Goal: Task Accomplishment & Management: Use online tool/utility

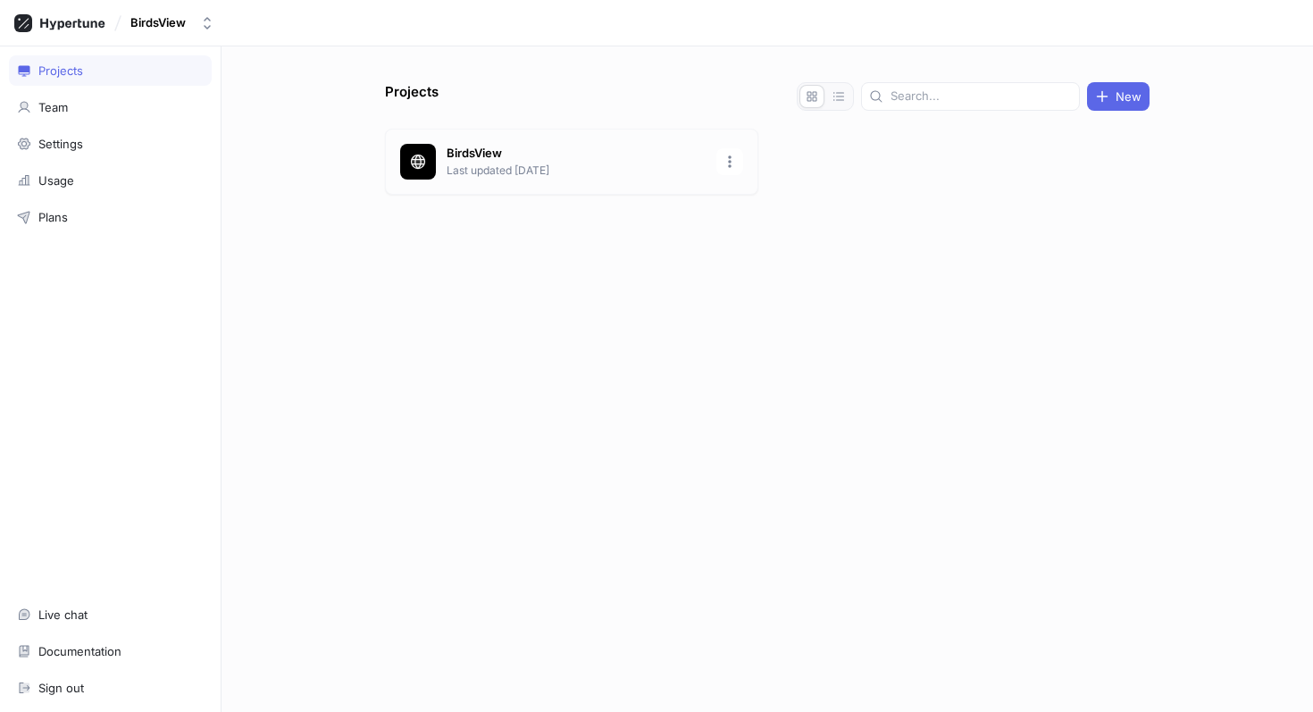
click at [638, 153] on p "BirdsView" at bounding box center [576, 154] width 259 height 18
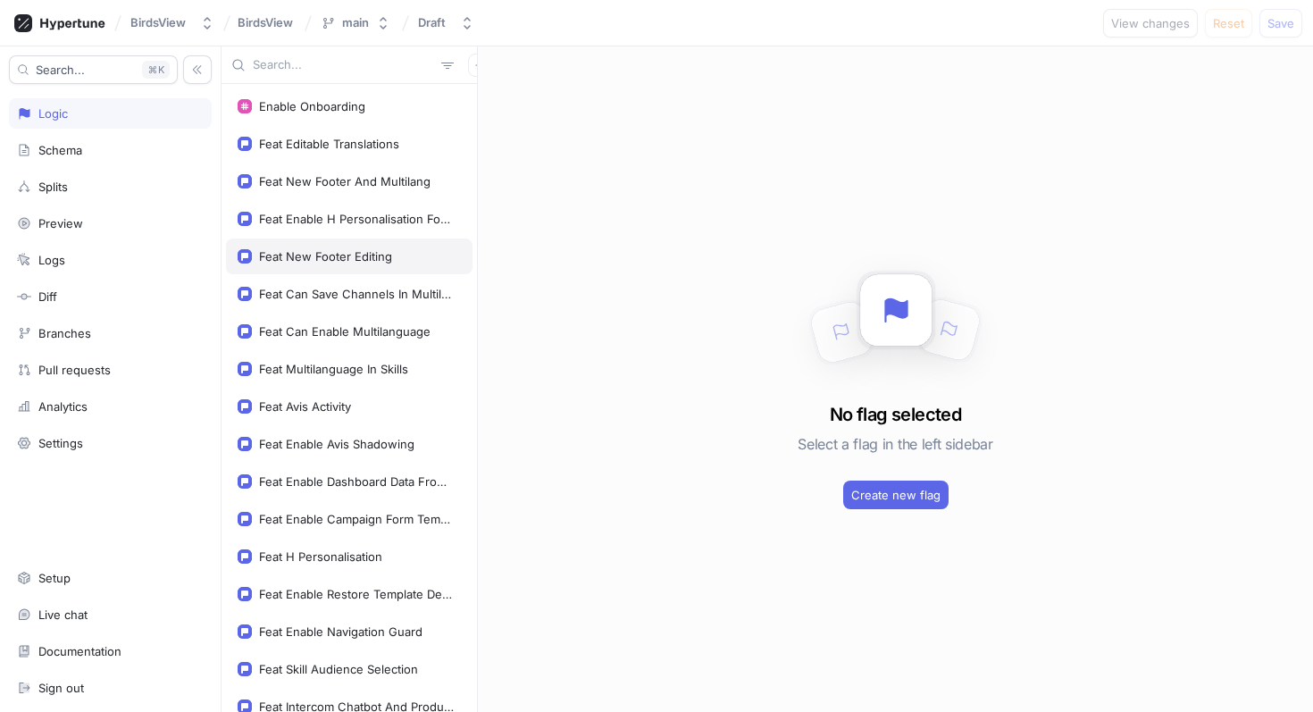
click at [356, 247] on div "Feat New Footer Editing" at bounding box center [349, 256] width 246 height 36
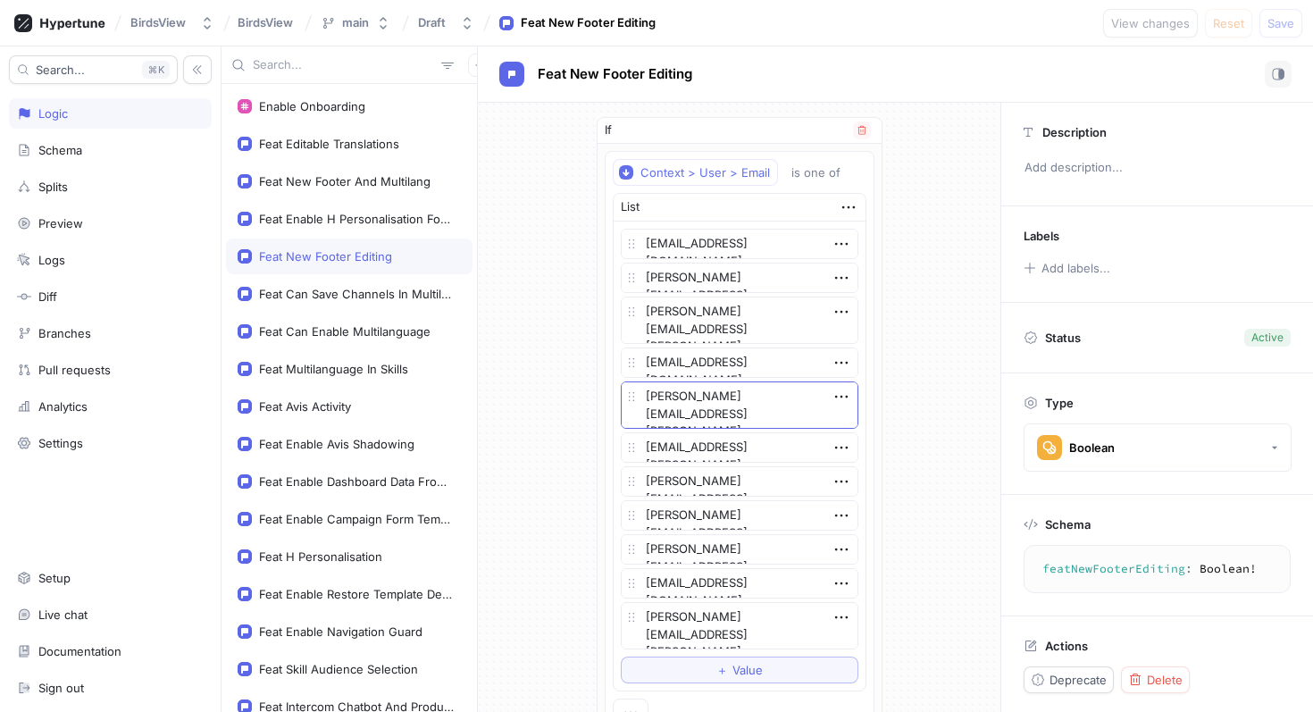
scroll to position [57, 0]
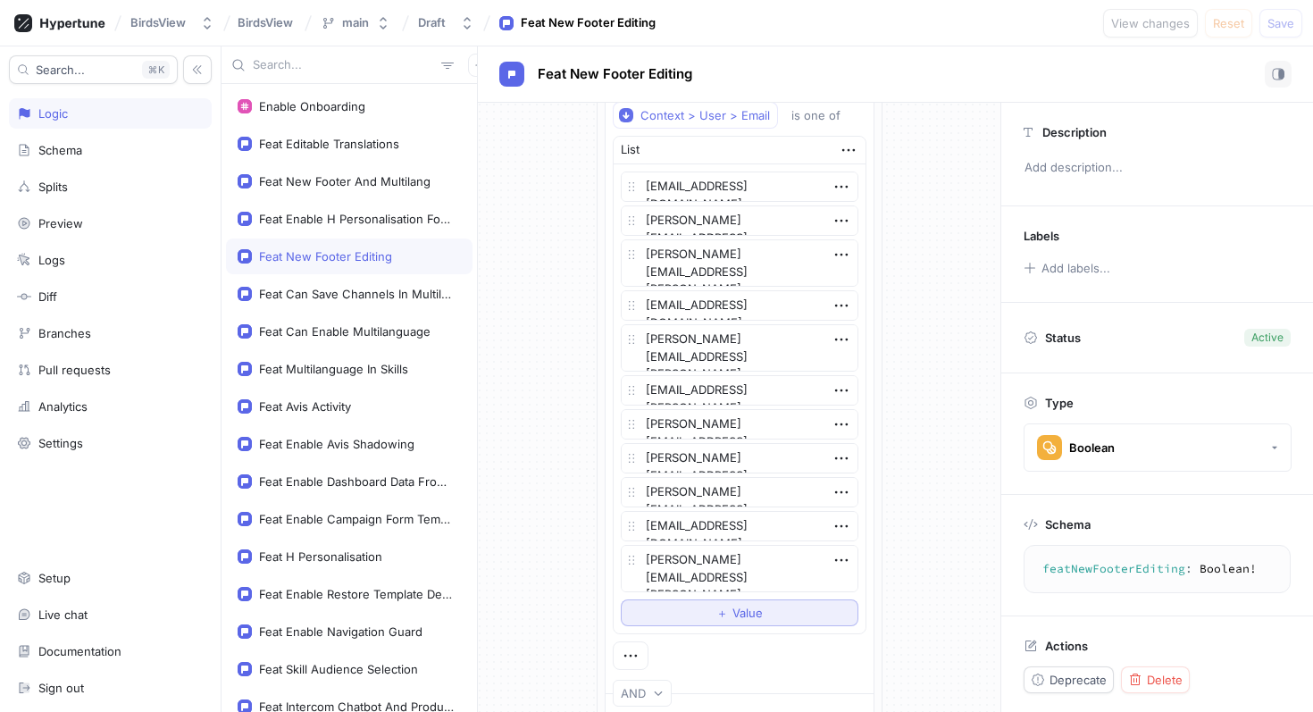
click at [698, 607] on button "＋ Value" at bounding box center [740, 612] width 238 height 27
type textarea "x"
type textarea "[EMAIL_ADDRESS][PERSON_NAME][DOMAIN_NAME]"
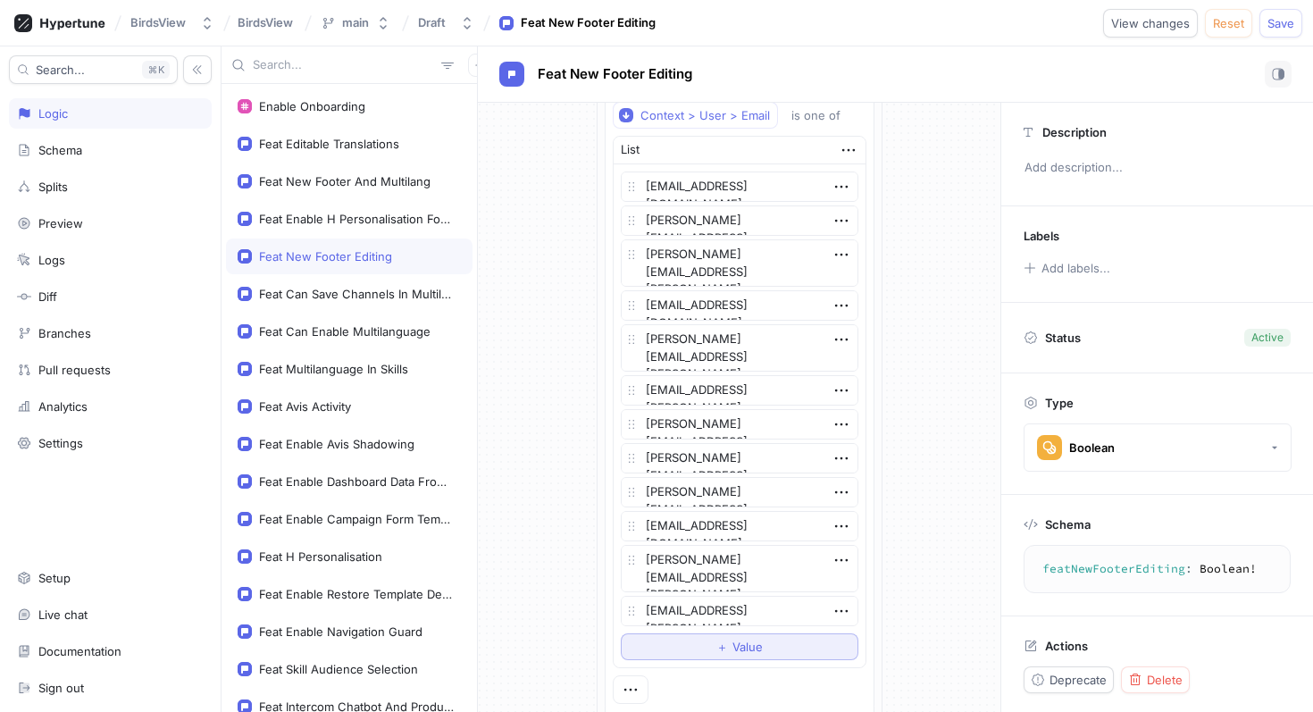
click at [723, 643] on span "＋" at bounding box center [722, 646] width 12 height 11
type textarea "x"
type textarea "[EMAIL_ADDRESS][PERSON_NAME][DOMAIN_NAME]"
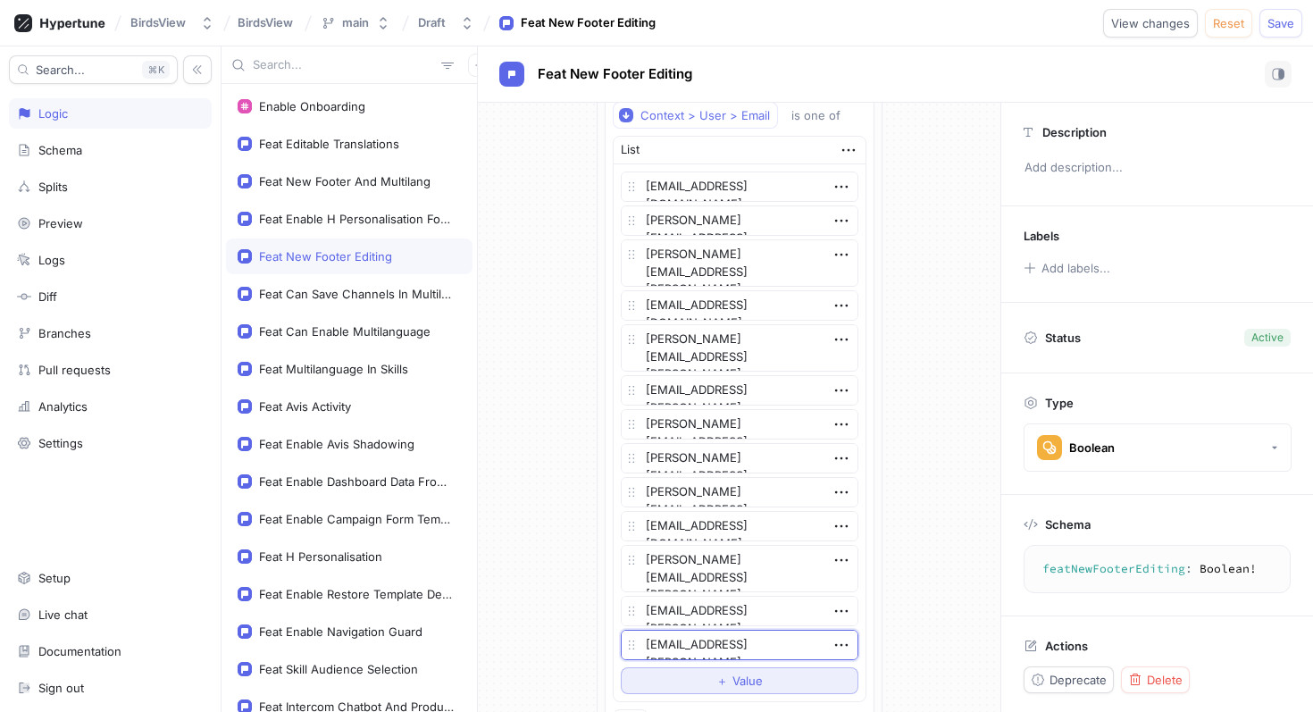
scroll to position [128, 0]
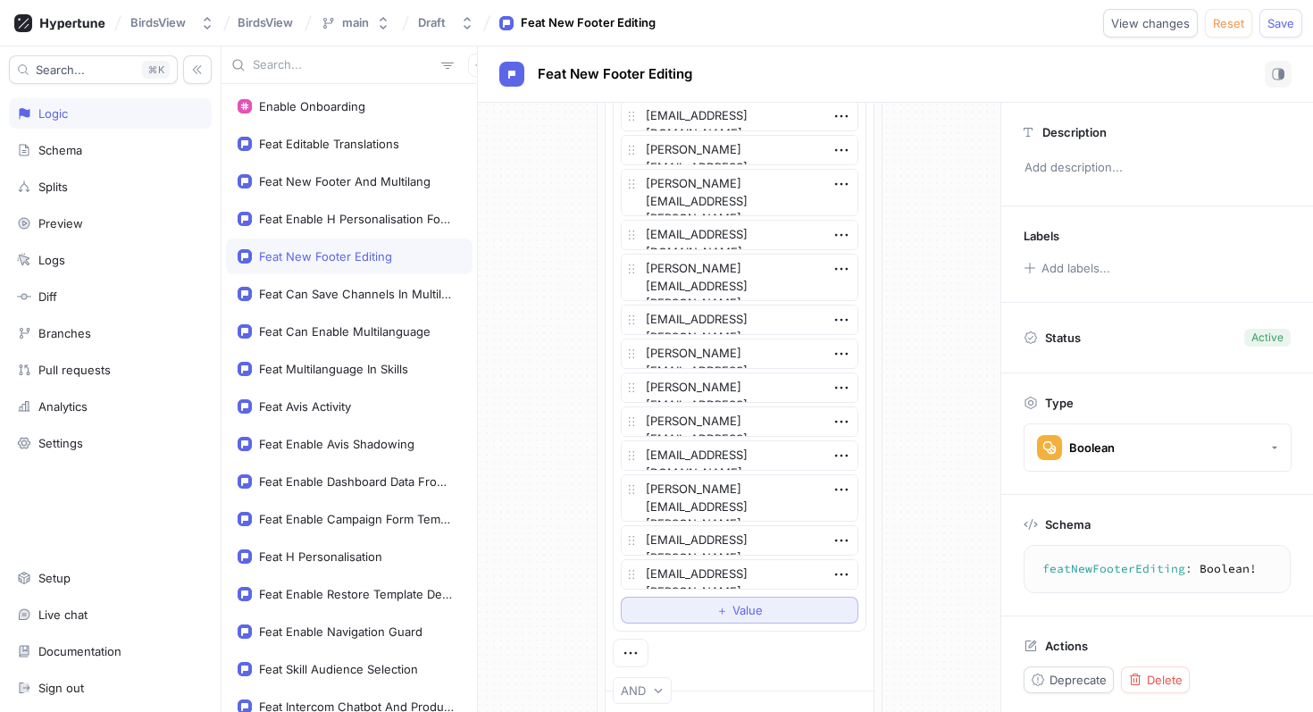
click at [727, 610] on span "＋" at bounding box center [722, 610] width 12 height 11
type textarea "x"
type textarea "[PERSON_NAME][EMAIL_ADDRESS][PERSON_NAME][DOMAIN_NAME]"
click at [889, 520] on div "If Context > User > Email is one of List [EMAIL_ADDRESS][DOMAIN_NAME] [PERSON_N…" at bounding box center [739, 583] width 314 height 1217
click at [1274, 33] on button "Save" at bounding box center [1280, 23] width 43 height 29
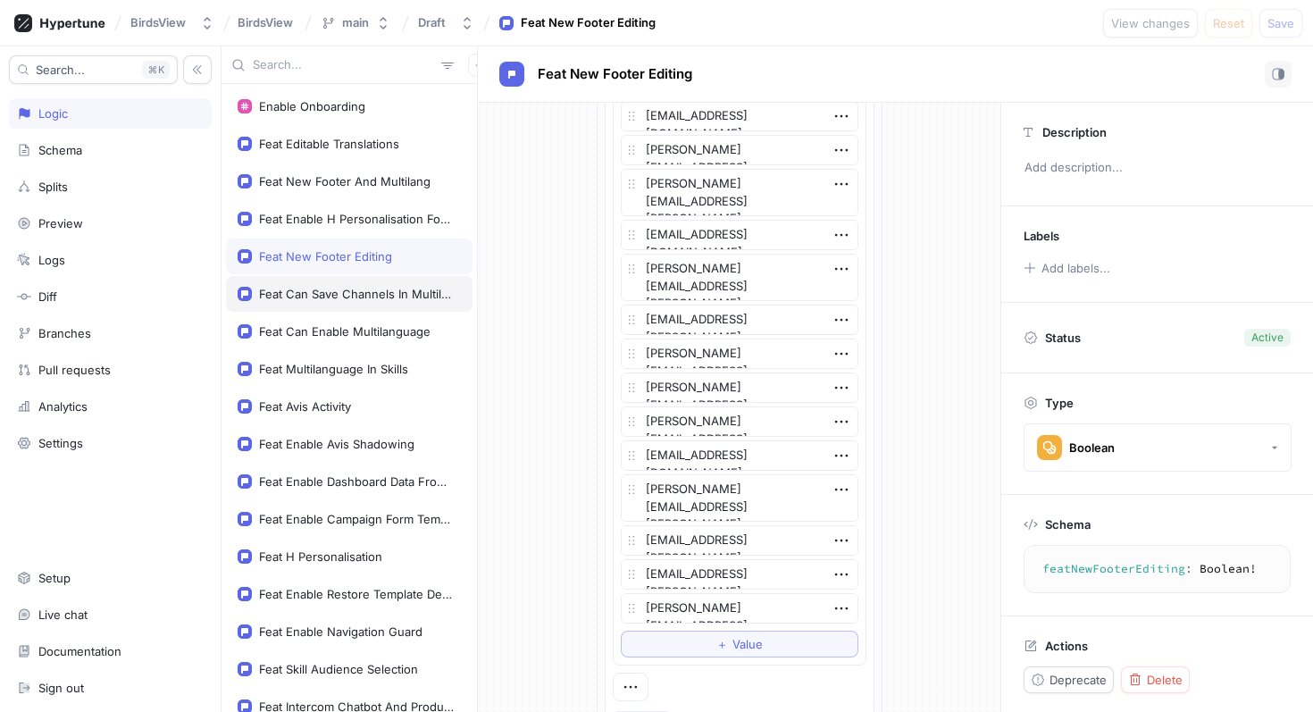
click at [375, 285] on div "Feat Can Save Channels In Multilanguage" at bounding box center [349, 294] width 246 height 36
type textarea "x"
type textarea "featCanSaveChannelsInMultilanguage: Boolean!"
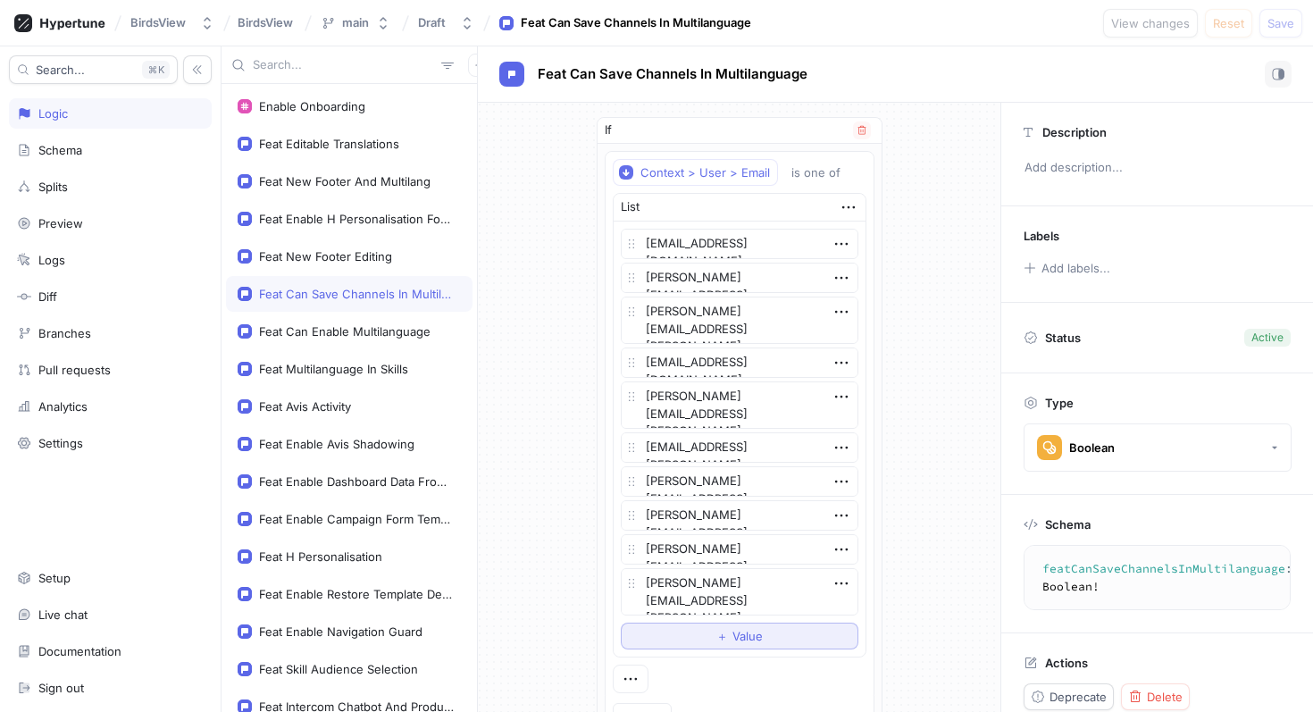
click at [681, 636] on button "＋ Value" at bounding box center [740, 635] width 238 height 27
type textarea "x"
type textarea "[PERSON_NAME][EMAIL_ADDRESS][PERSON_NAME][DOMAIN_NAME]"
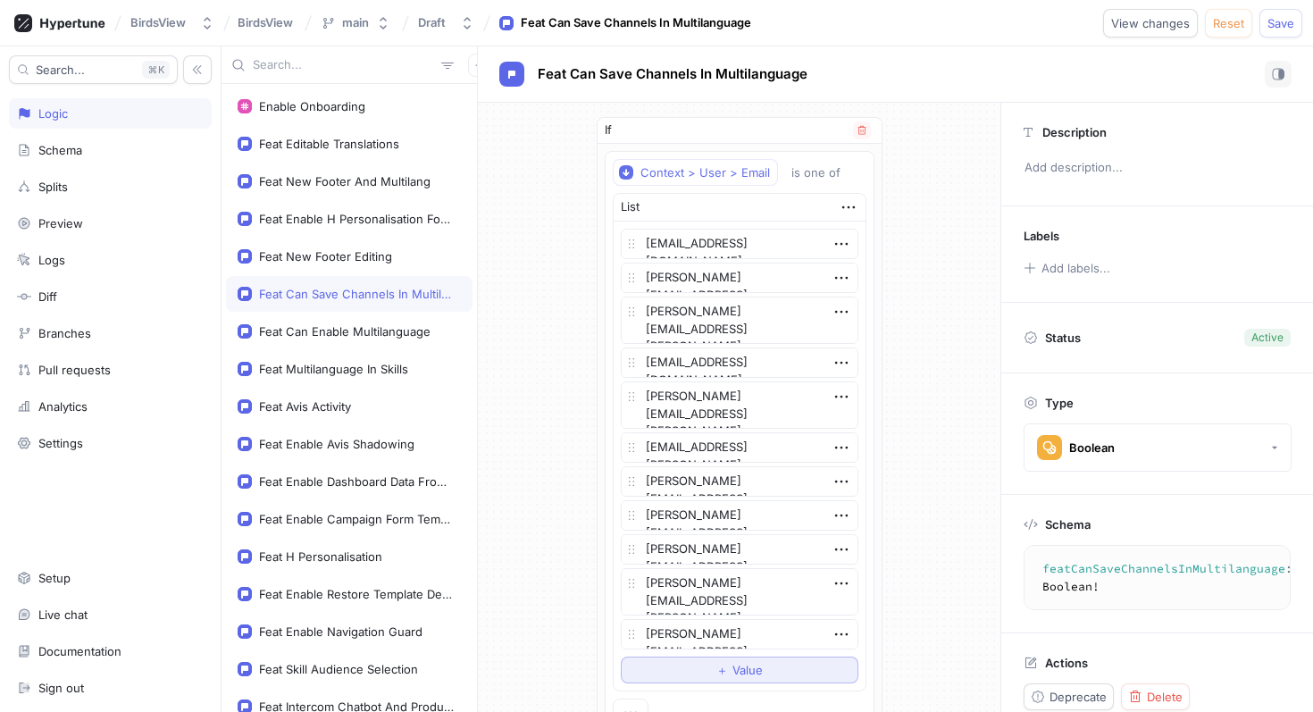
click at [710, 662] on button "＋ Value" at bounding box center [740, 669] width 238 height 27
type textarea "x"
type textarea "[EMAIL_ADDRESS][PERSON_NAME][DOMAIN_NAME]"
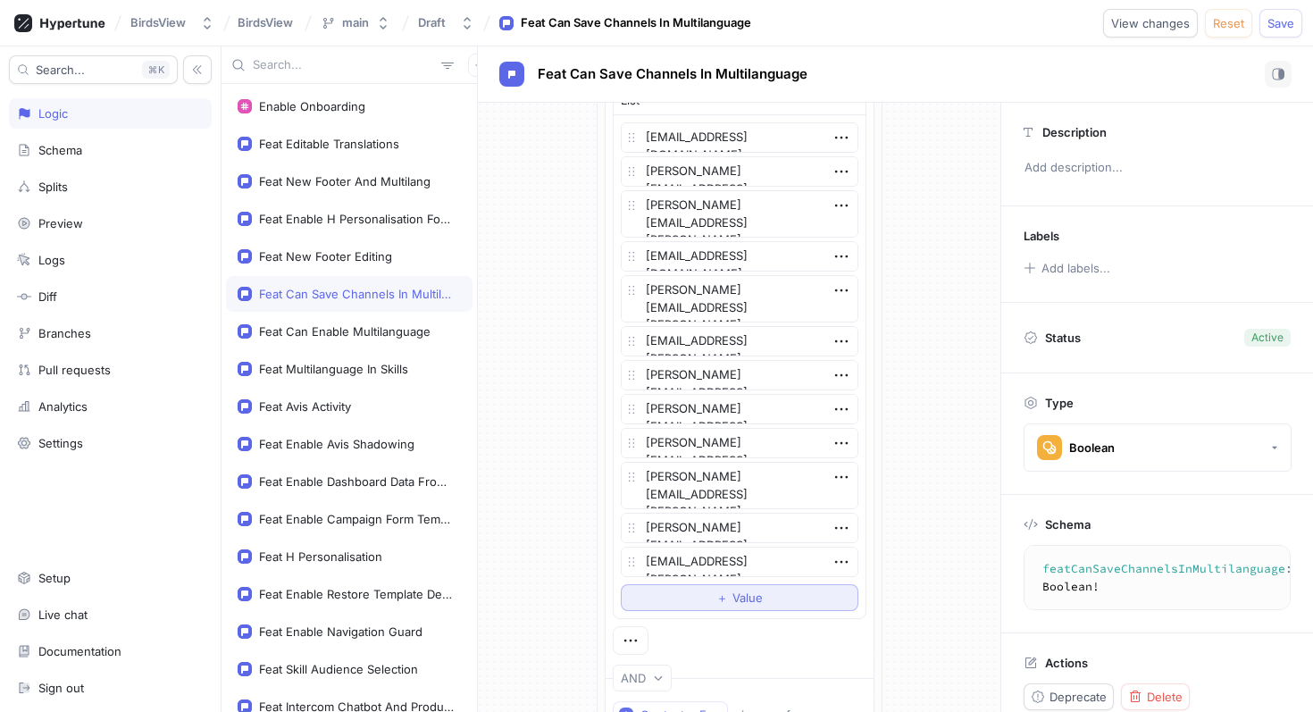
click at [735, 599] on span "Value" at bounding box center [747, 597] width 30 height 11
type textarea "x"
type textarea "[EMAIL_ADDRESS][PERSON_NAME][DOMAIN_NAME]"
click at [927, 517] on div "If Context > User > Email is one of List [EMAIL_ADDRESS][DOMAIN_NAME] [PERSON_N…" at bounding box center [739, 587] width 522 height 1183
click at [1268, 24] on span "Save" at bounding box center [1280, 23] width 27 height 11
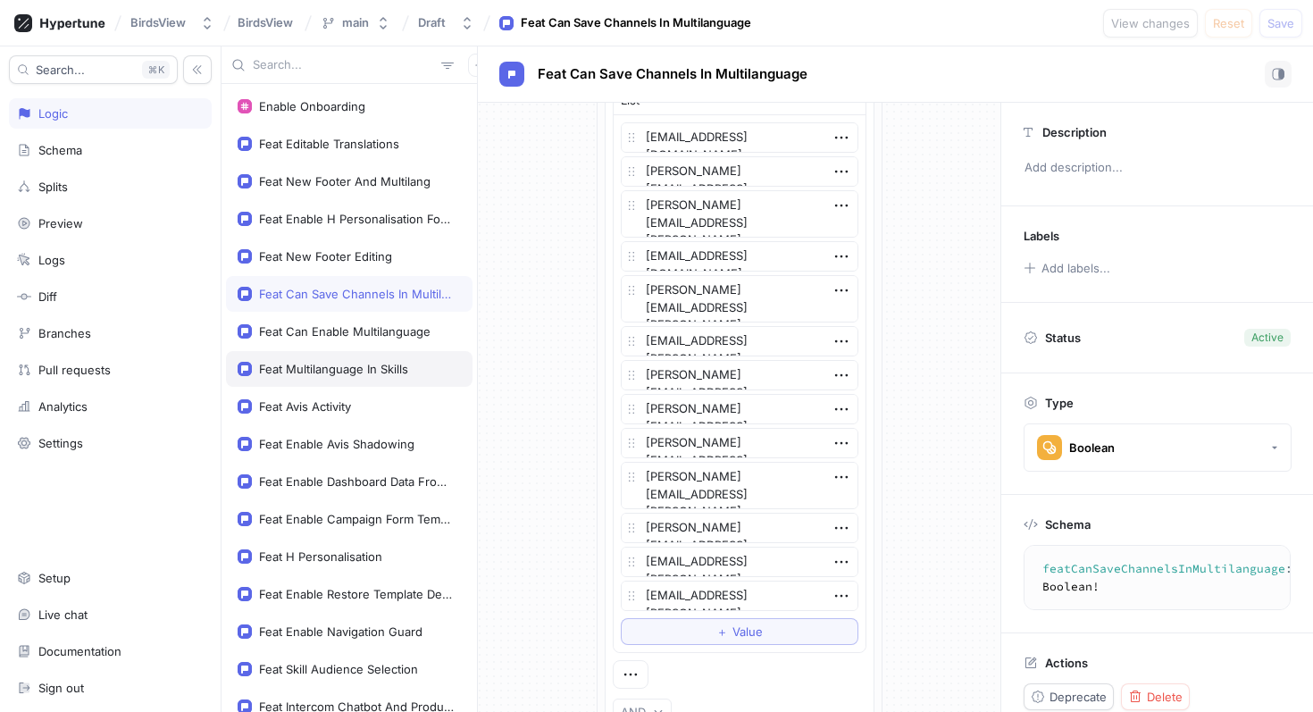
click at [352, 376] on div "Feat Multilanguage In Skills" at bounding box center [349, 369] width 246 height 36
type textarea "x"
type textarea "featMultilanguageInSkills: Boolean!"
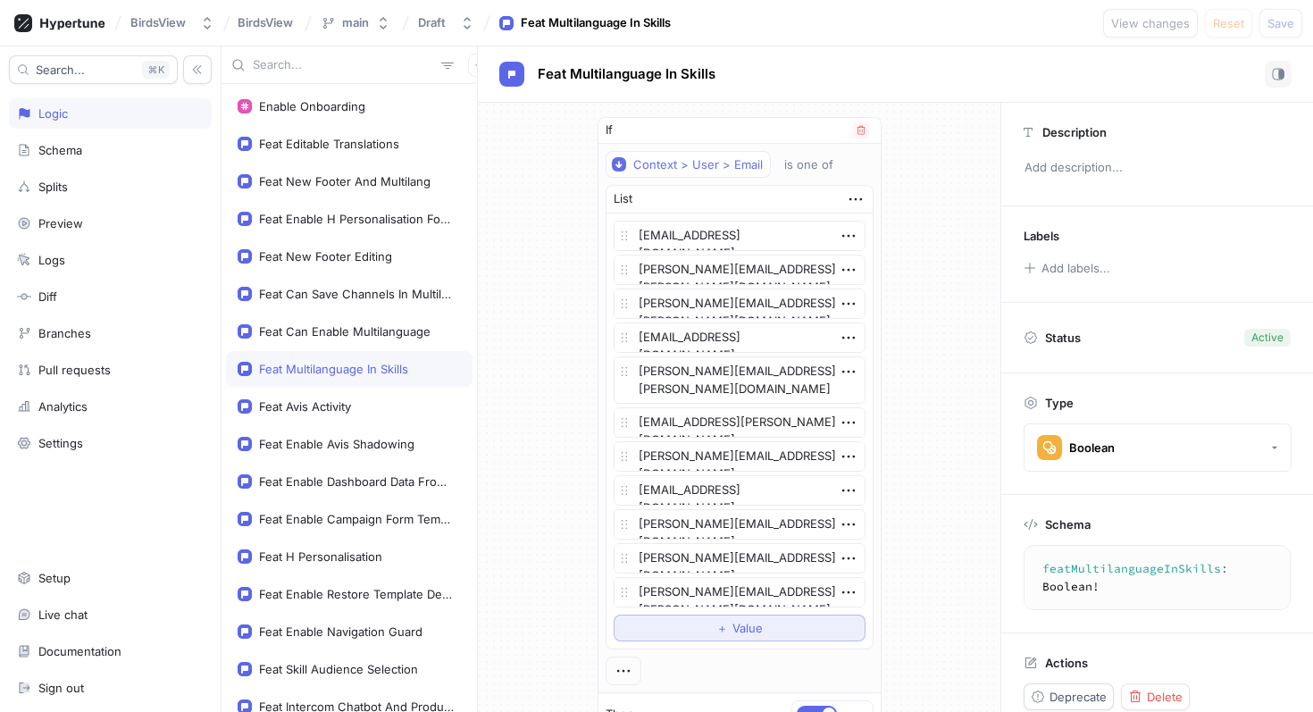
click at [651, 628] on button "＋ Value" at bounding box center [740, 627] width 252 height 27
type textarea "x"
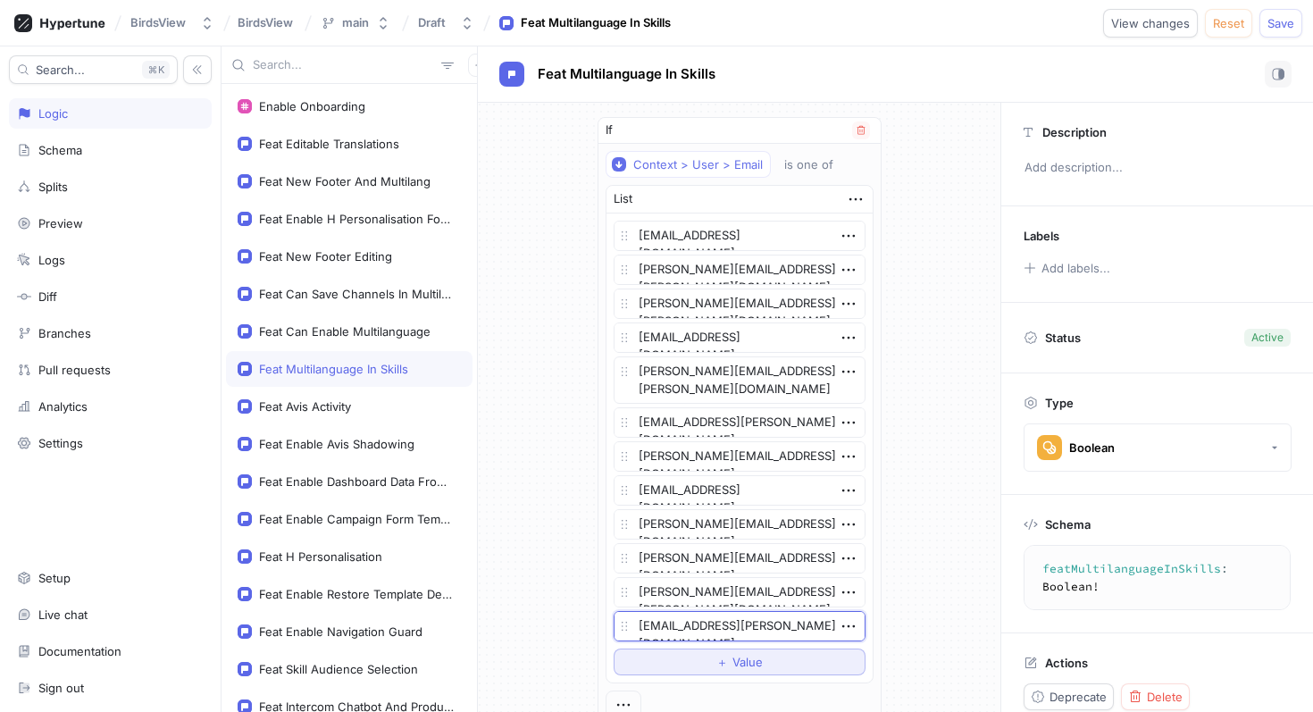
type textarea "[EMAIL_ADDRESS][PERSON_NAME][DOMAIN_NAME]"
click at [686, 657] on button "＋ Value" at bounding box center [740, 661] width 252 height 27
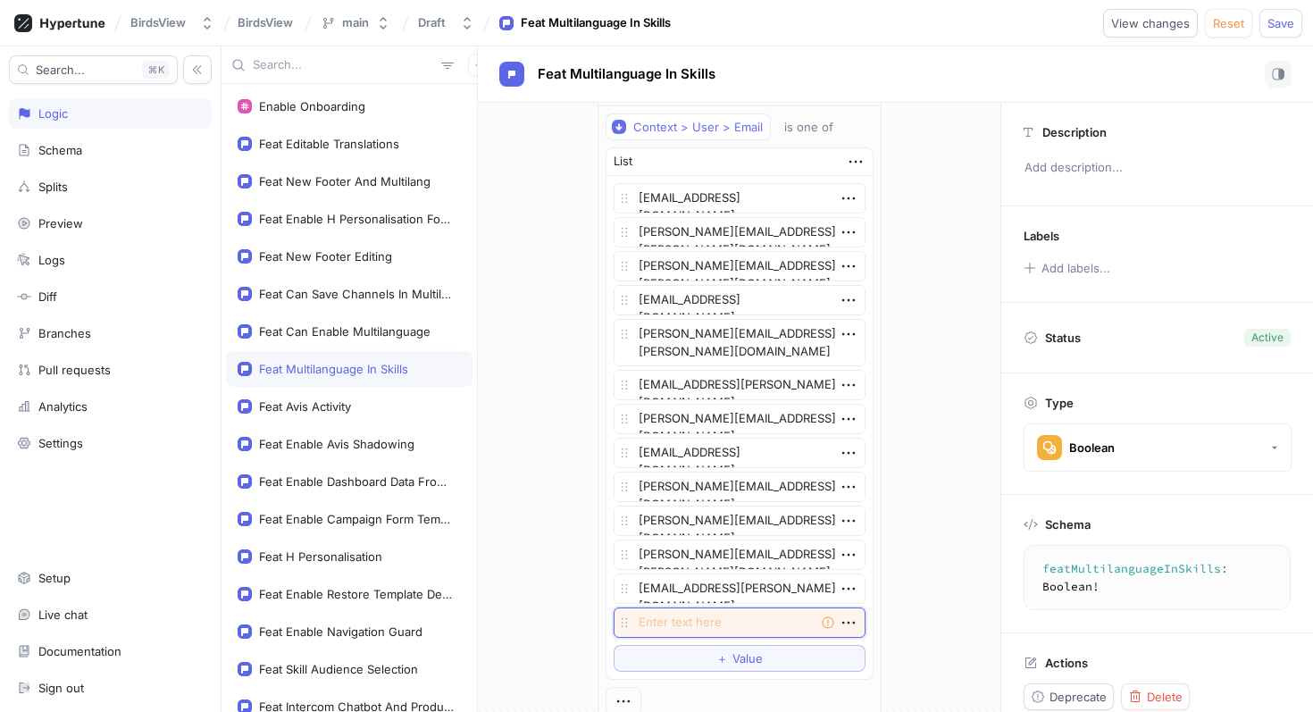
scroll to position [48, 0]
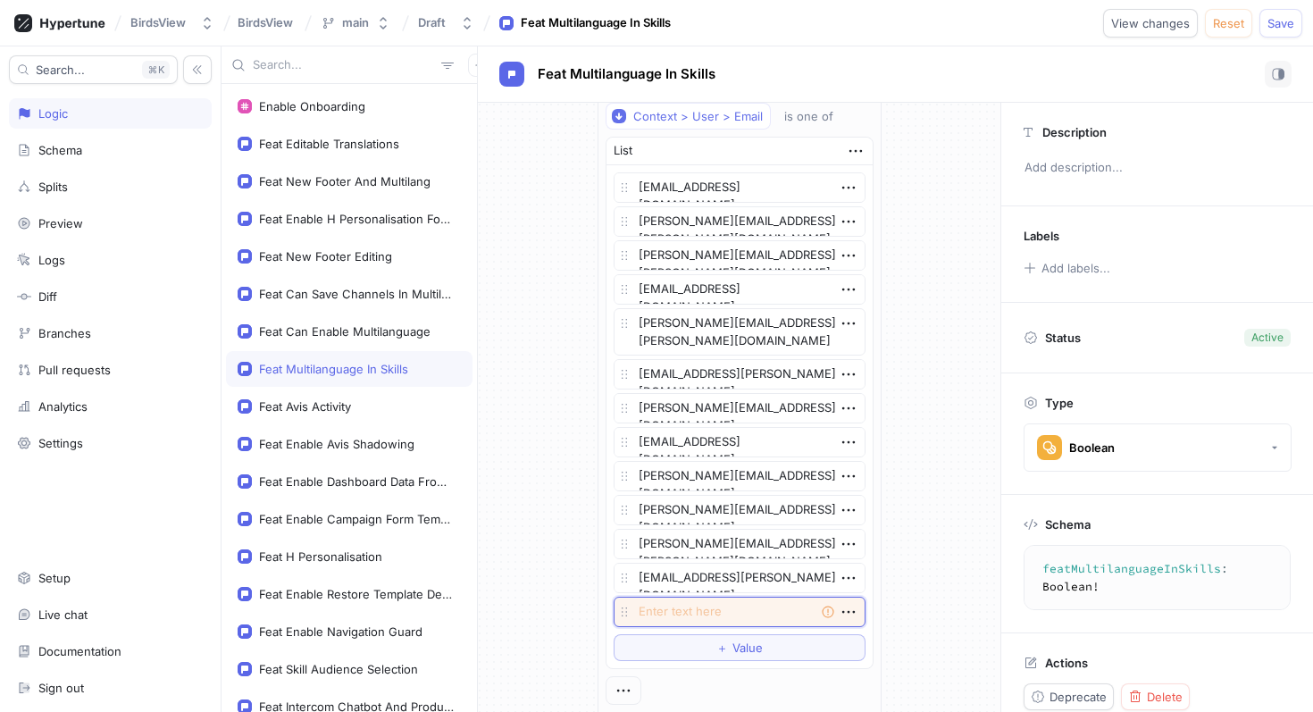
paste textarea "[EMAIL_ADDRESS][PERSON_NAME][DOMAIN_NAME]"
type textarea "x"
type textarea "[EMAIL_ADDRESS][PERSON_NAME][DOMAIN_NAME]"
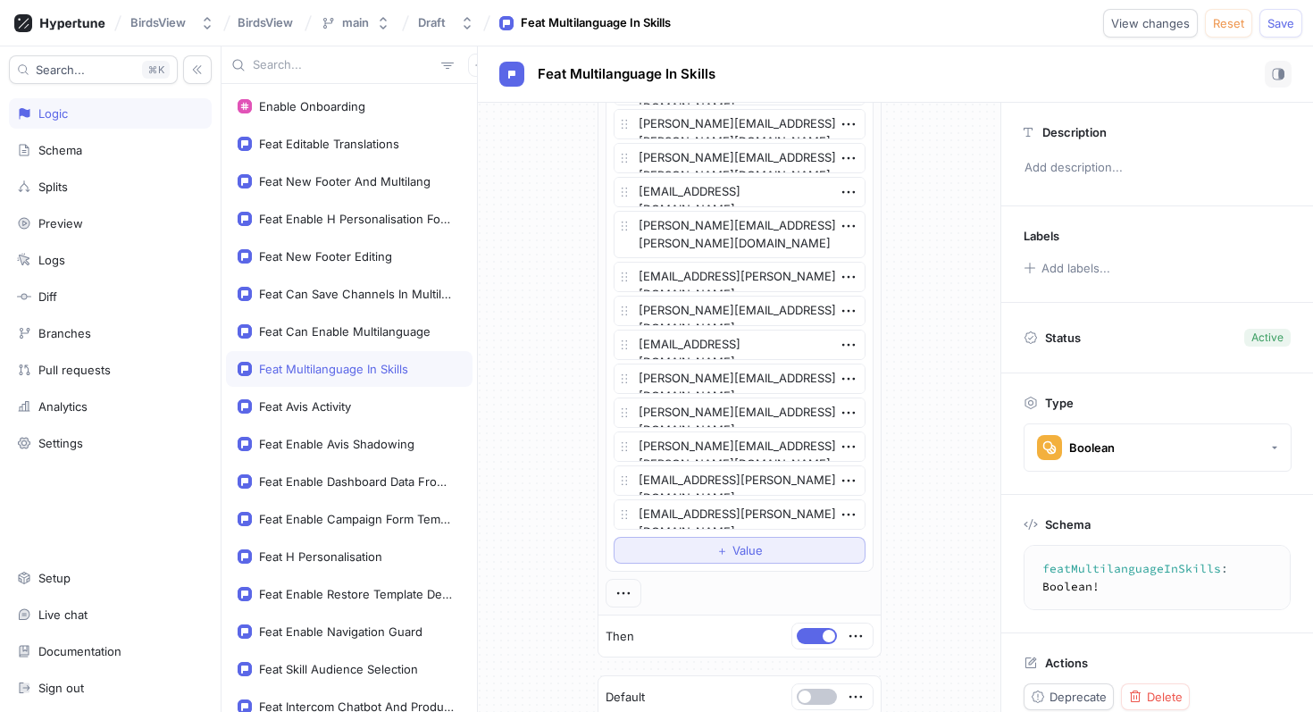
click at [719, 551] on span "＋" at bounding box center [722, 550] width 12 height 11
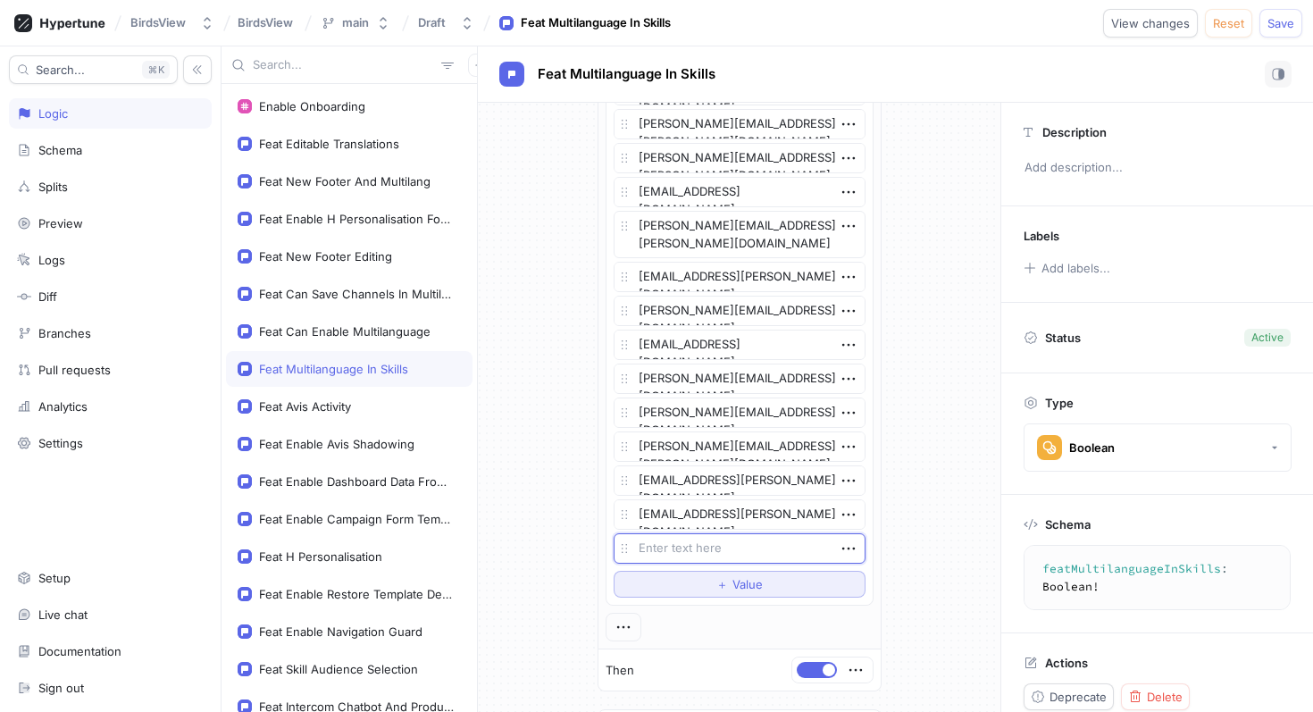
type textarea "x"
type textarea "[PERSON_NAME][EMAIL_ADDRESS][PERSON_NAME][DOMAIN_NAME]"
click at [912, 415] on div "If Context > User > Email is one of List [EMAIL_ADDRESS][DOMAIN_NAME] [PERSON_N…" at bounding box center [739, 384] width 522 height 854
click at [1267, 23] on span "Save" at bounding box center [1280, 23] width 27 height 11
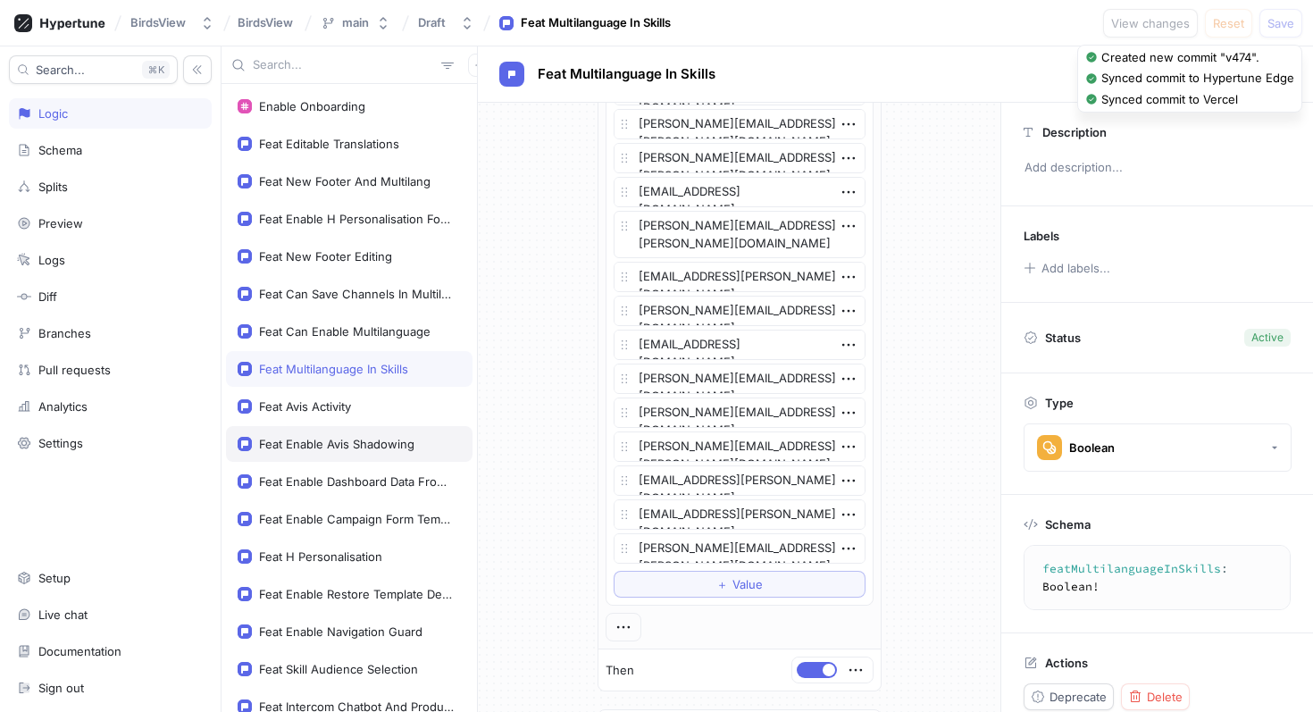
click at [372, 442] on div "Feat Enable Avis Shadowing" at bounding box center [336, 444] width 155 height 14
type textarea "x"
type textarea "featEnableAvisShadowing: Boolean!"
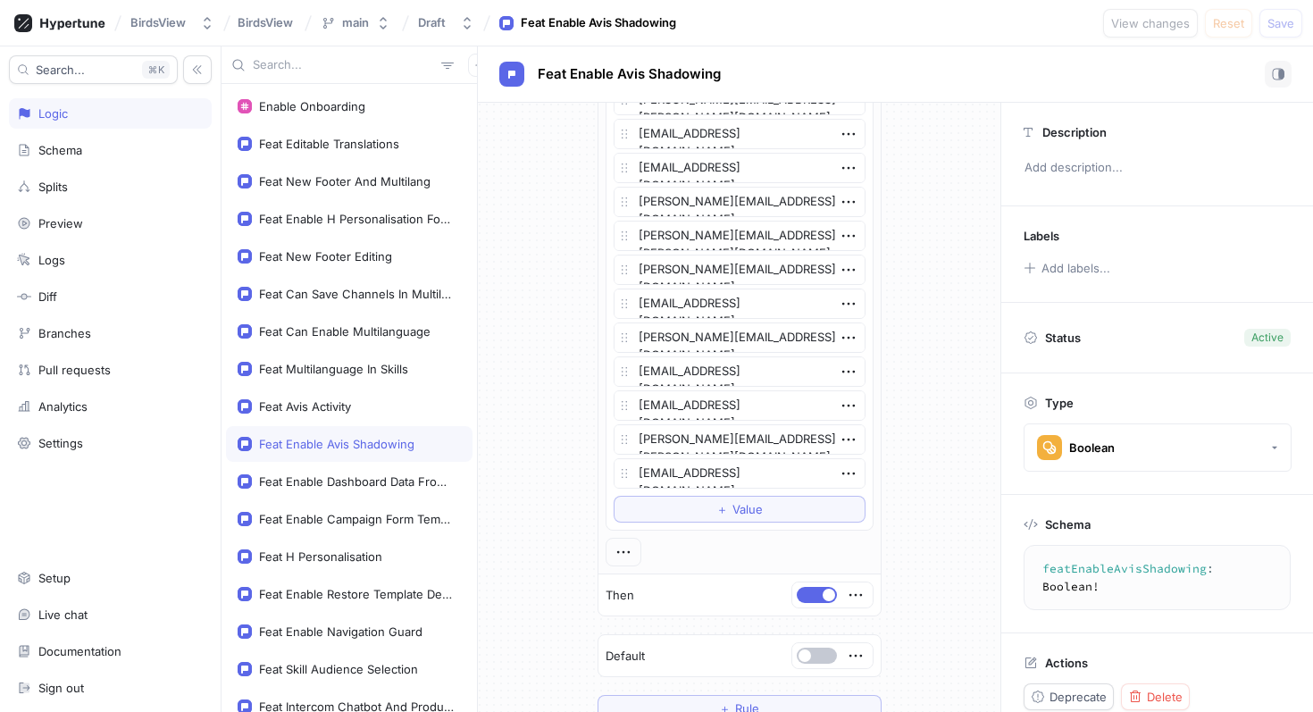
scroll to position [1487, 0]
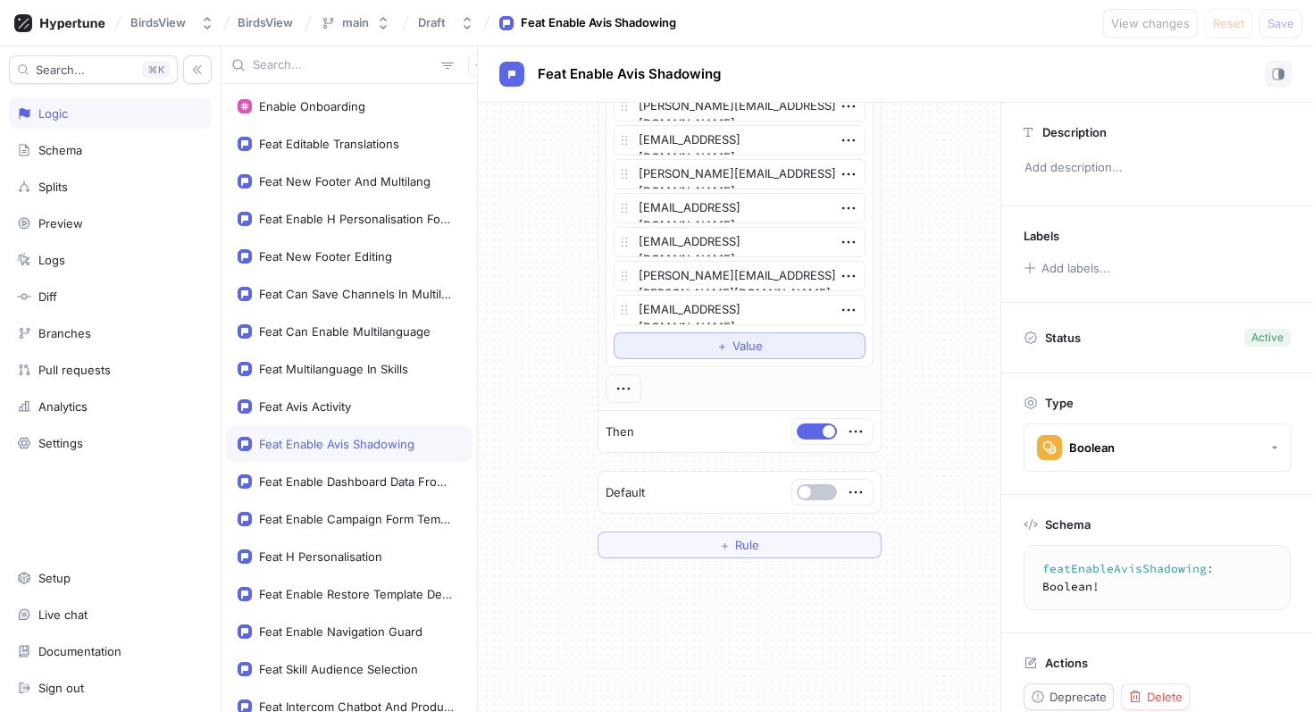
click at [720, 340] on span "＋" at bounding box center [722, 345] width 12 height 11
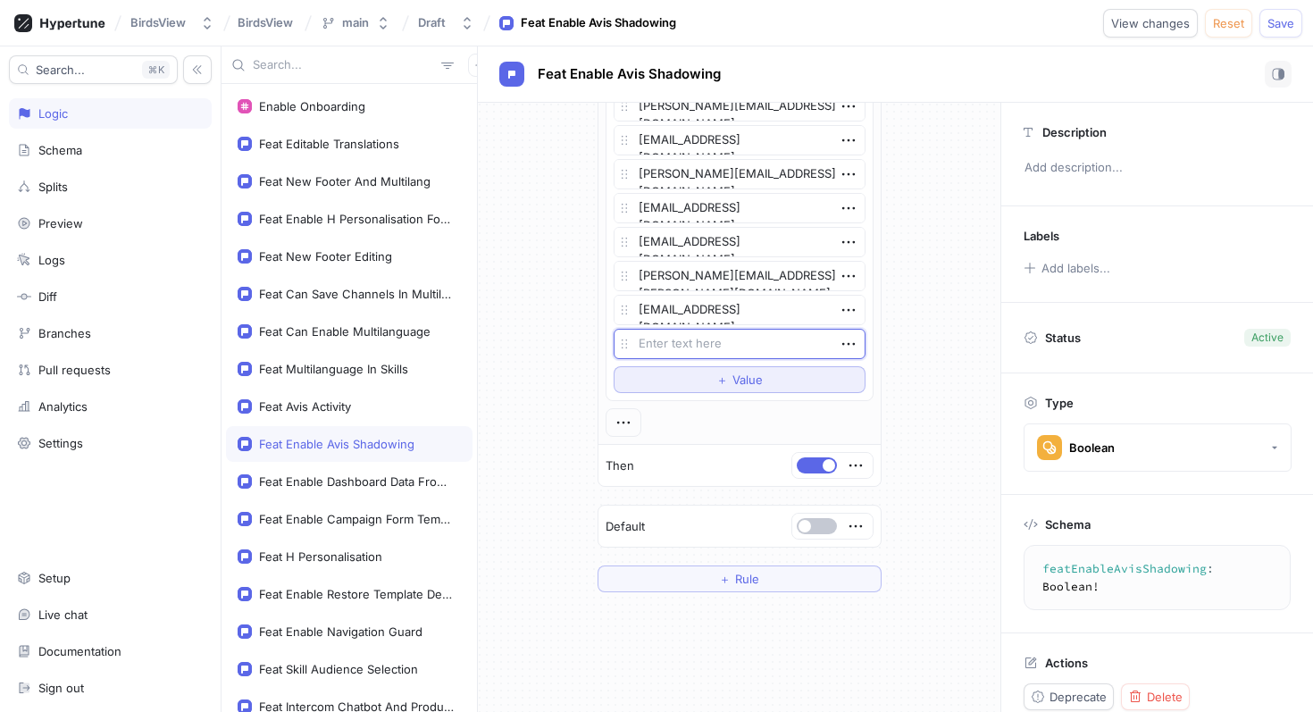
type textarea "x"
type textarea "[PERSON_NAME][EMAIL_ADDRESS][PERSON_NAME][DOMAIN_NAME]"
click at [702, 383] on button "＋ Value" at bounding box center [740, 379] width 252 height 27
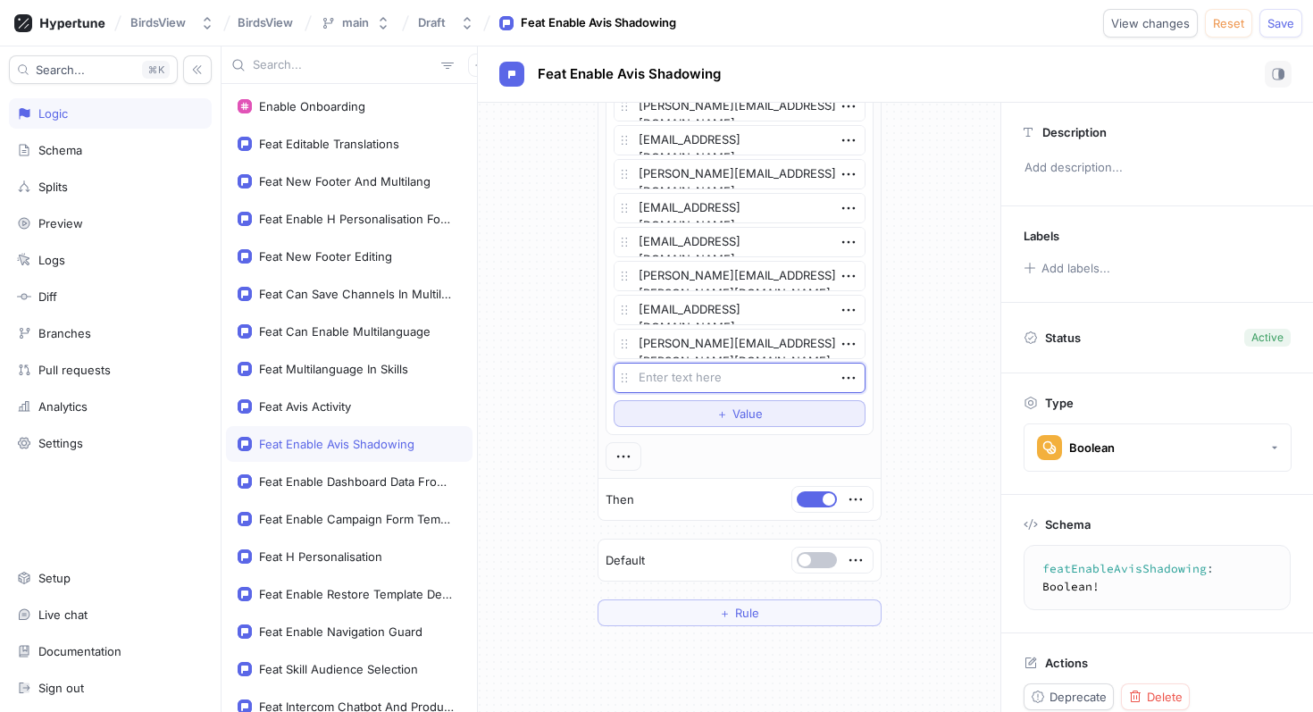
type textarea "x"
type textarea "[EMAIL_ADDRESS][PERSON_NAME][DOMAIN_NAME]"
click at [748, 415] on span "Value" at bounding box center [747, 413] width 30 height 11
type textarea "x"
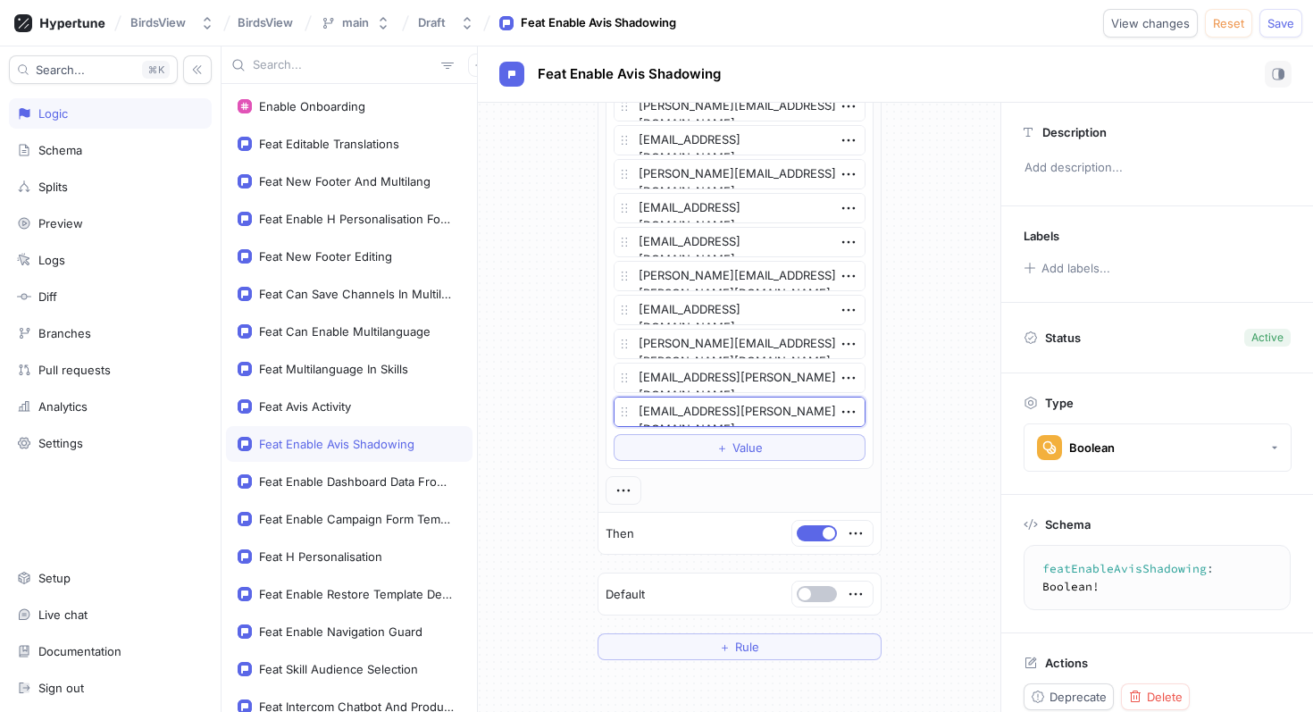
type textarea "[EMAIL_ADDRESS][PERSON_NAME][DOMAIN_NAME]"
click at [1270, 18] on span "Save" at bounding box center [1280, 23] width 27 height 11
type textarea "x"
